Goal: Find specific page/section: Find specific page/section

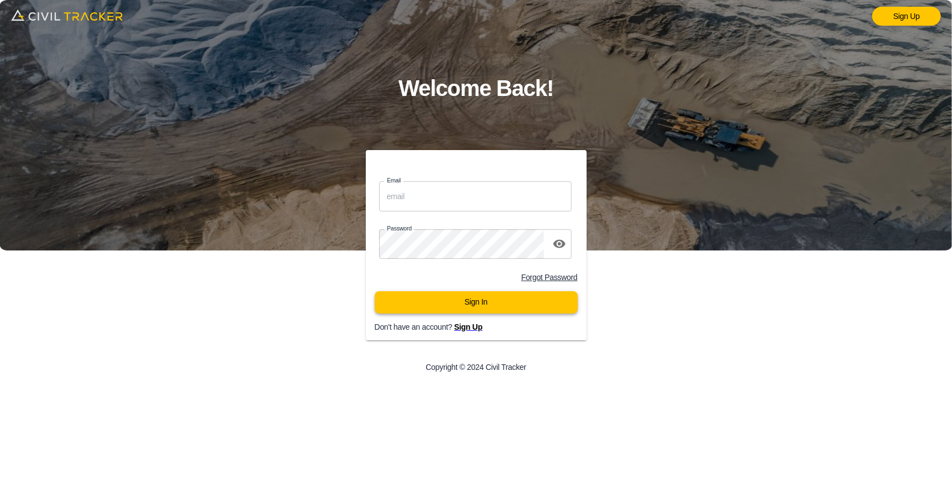
type input "support@civiltracker.xyz"
click at [466, 309] on button "Sign In" at bounding box center [476, 302] width 203 height 22
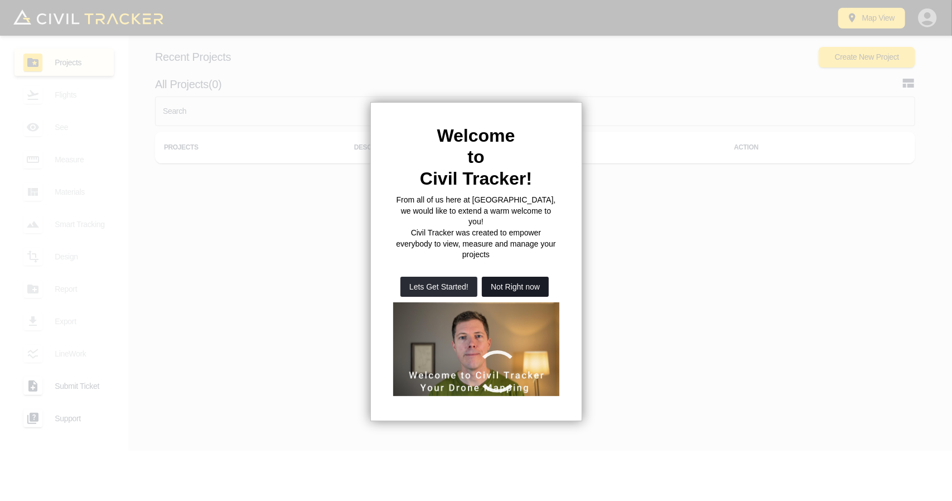
click at [503, 277] on button "Not Right now" at bounding box center [515, 287] width 67 height 20
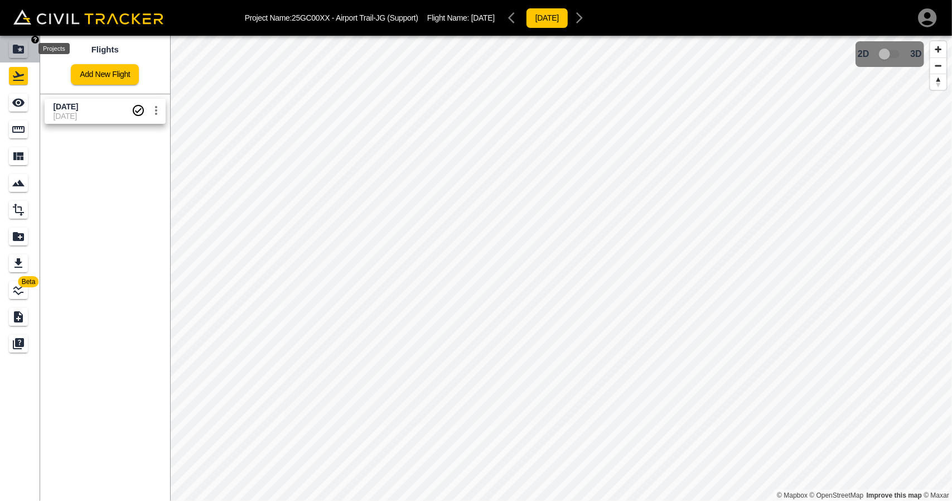
click at [23, 50] on icon "Projects" at bounding box center [18, 49] width 11 height 9
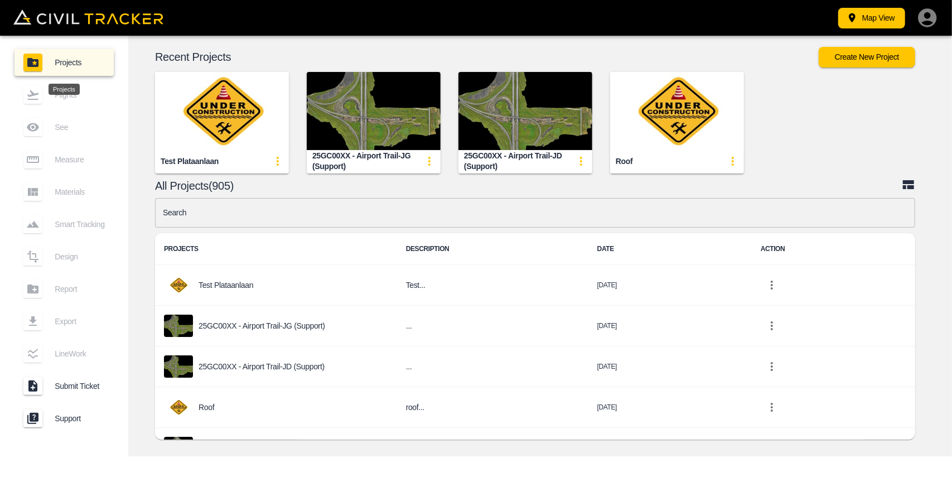
click at [341, 207] on input "text" at bounding box center [535, 213] width 760 height 30
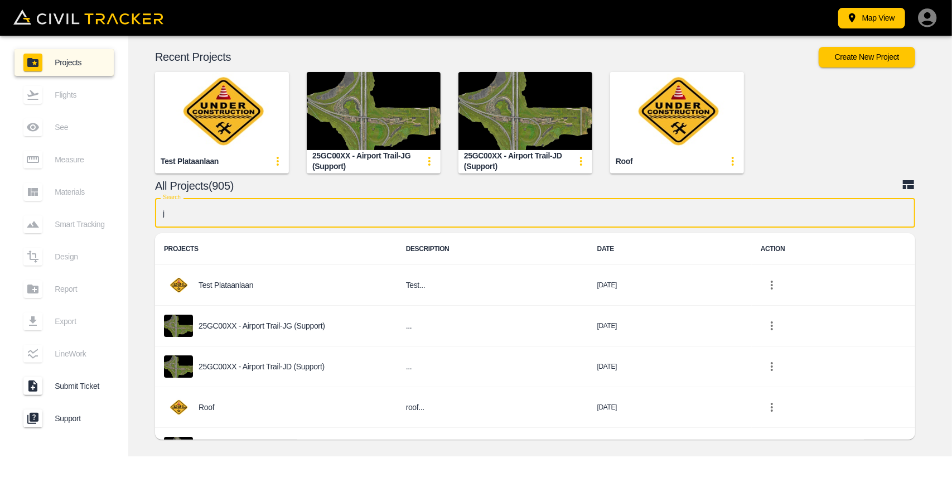
type input "jd"
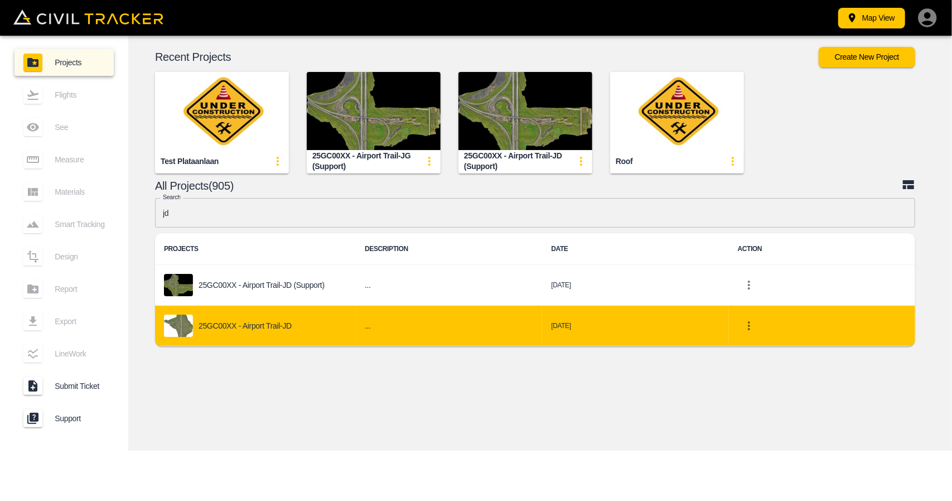
click at [267, 323] on p "25GC00XX - Airport Trail-JD" at bounding box center [244, 325] width 93 height 9
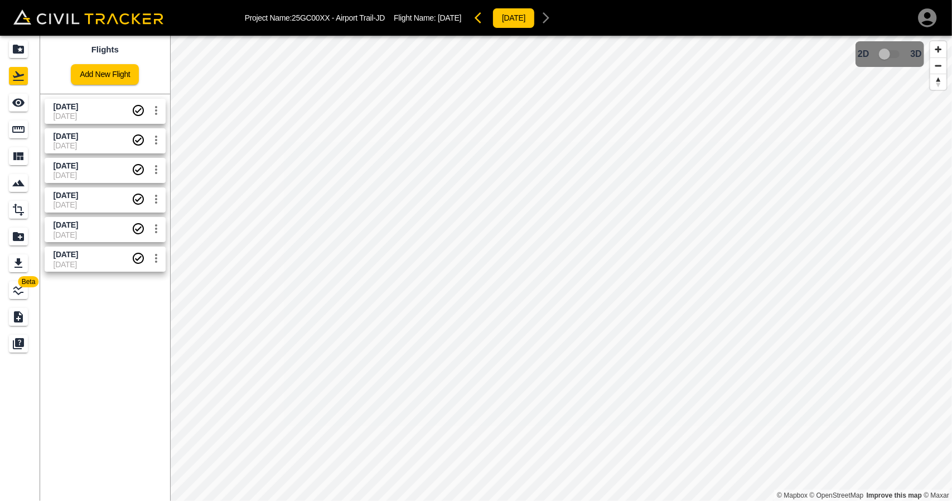
click at [85, 190] on span "[DATE]" at bounding box center [93, 195] width 78 height 11
click at [94, 205] on span "[DATE]" at bounding box center [93, 204] width 78 height 9
click at [18, 86] on link at bounding box center [20, 75] width 40 height 27
click at [21, 101] on icon "See" at bounding box center [18, 103] width 12 height 8
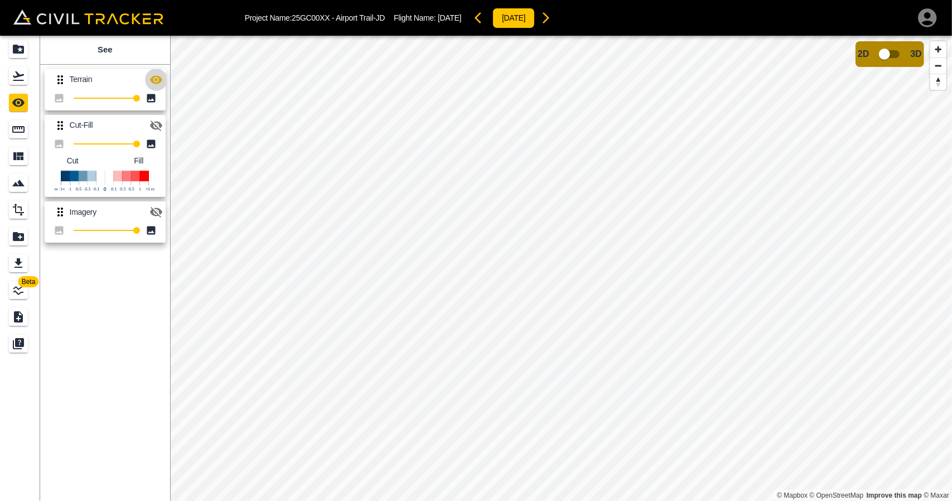
click at [157, 83] on icon "button" at bounding box center [155, 79] width 13 height 13
click at [26, 52] on div "Projects" at bounding box center [18, 49] width 19 height 18
